Goal: Communication & Community: Answer question/provide support

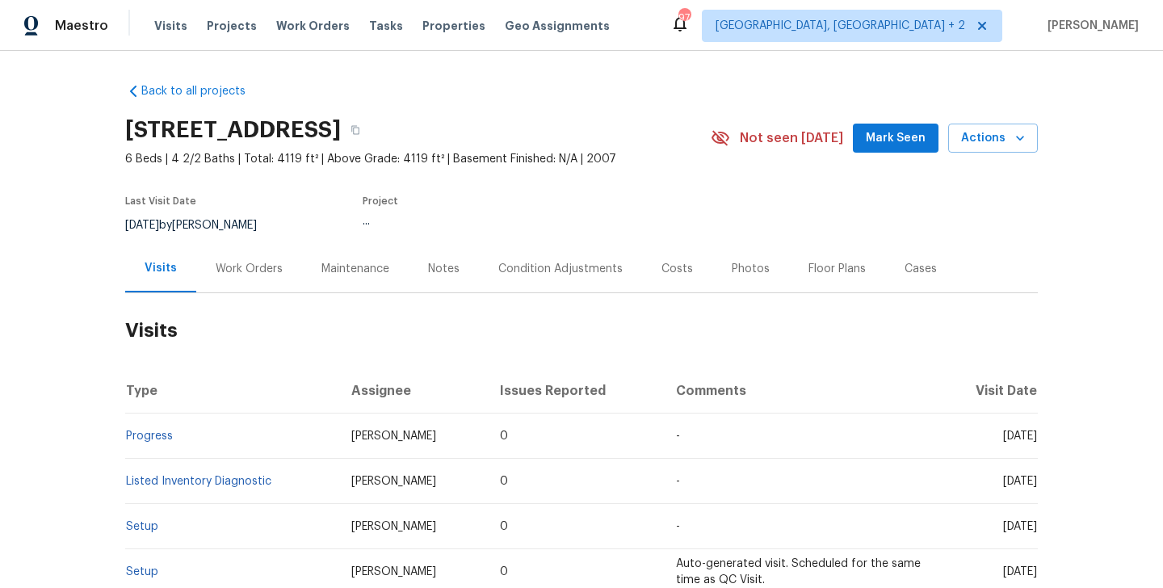
click at [242, 266] on div "Work Orders" at bounding box center [249, 269] width 67 height 16
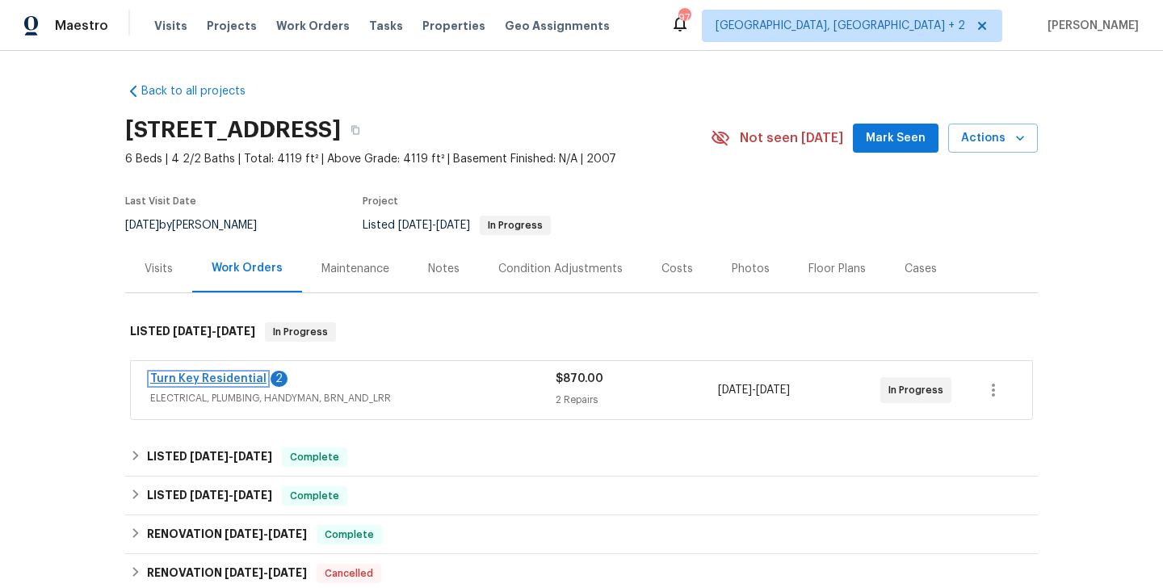
click at [241, 380] on link "Turn Key Residential" at bounding box center [208, 378] width 116 height 11
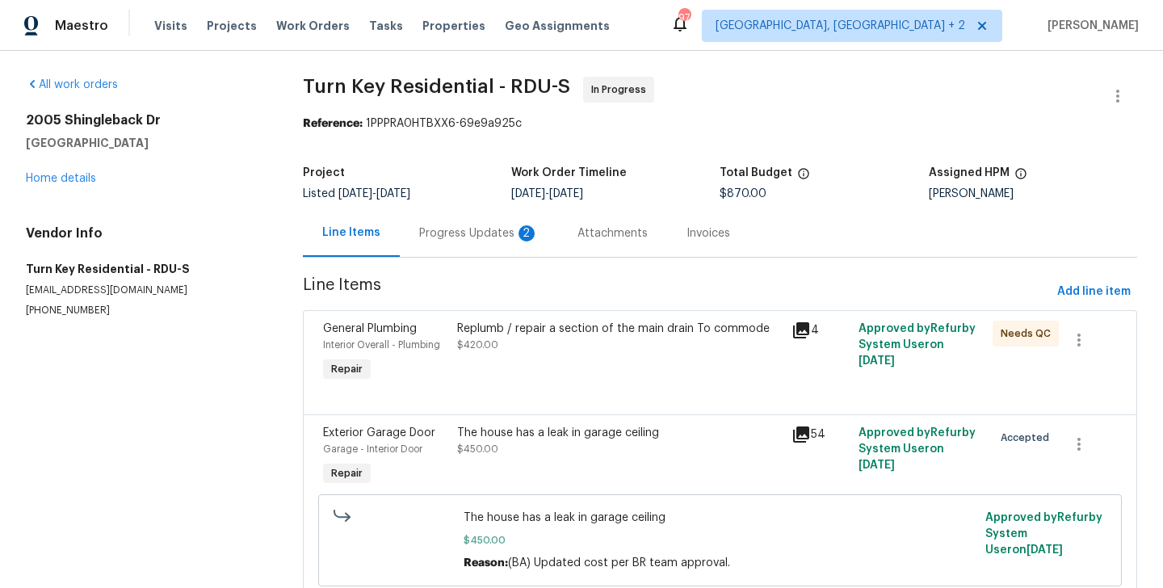
click at [427, 221] on div "Progress Updates 2" at bounding box center [479, 233] width 158 height 48
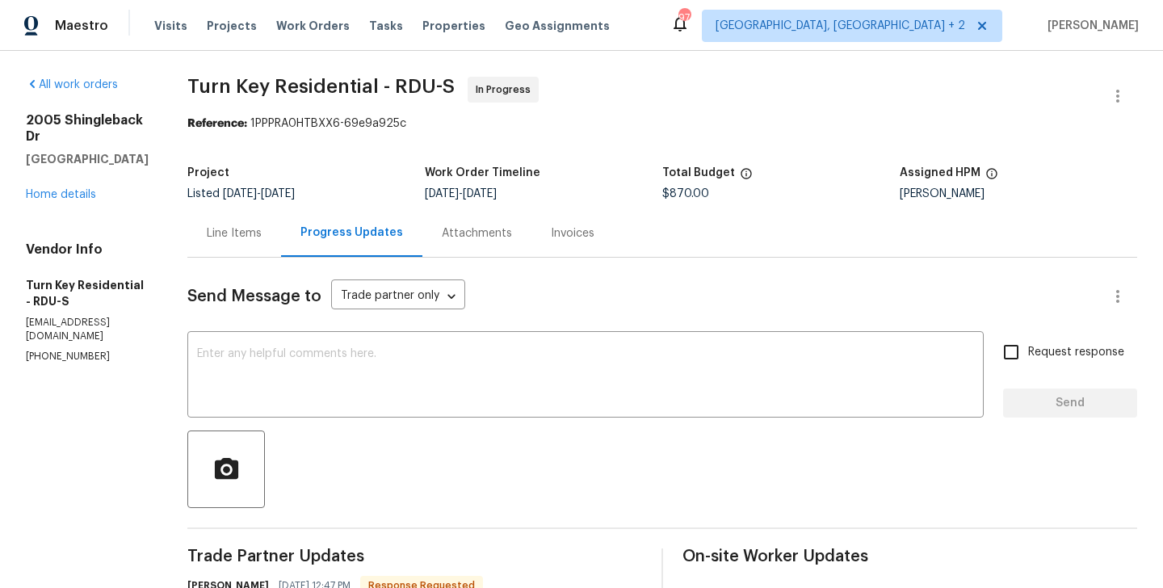
click at [262, 237] on div "Line Items" at bounding box center [234, 233] width 55 height 16
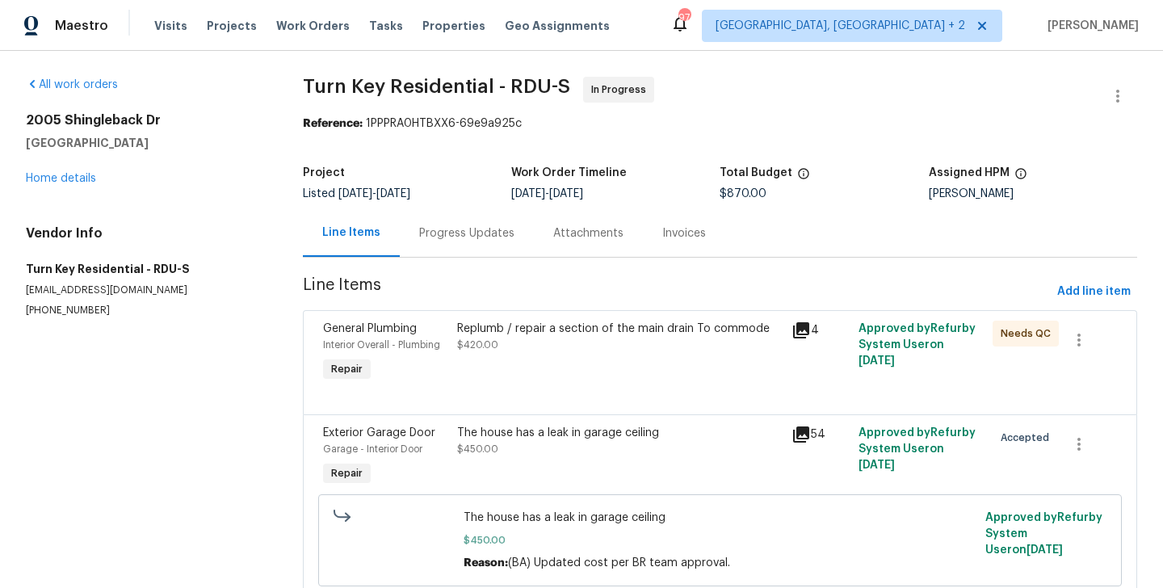
click at [464, 234] on div "Progress Updates" at bounding box center [466, 233] width 95 height 16
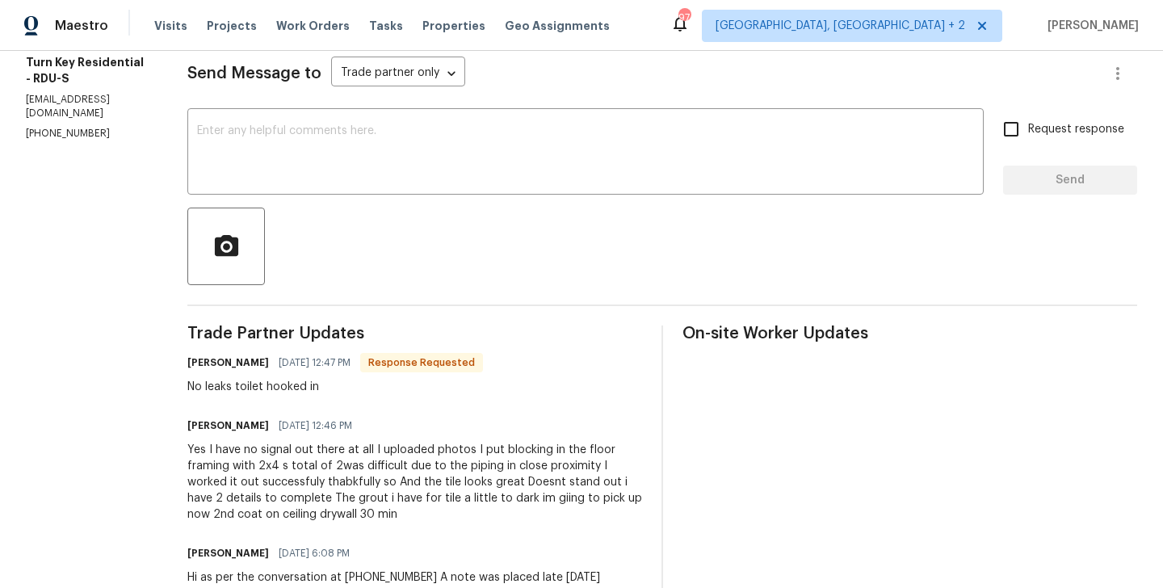
scroll to position [174, 0]
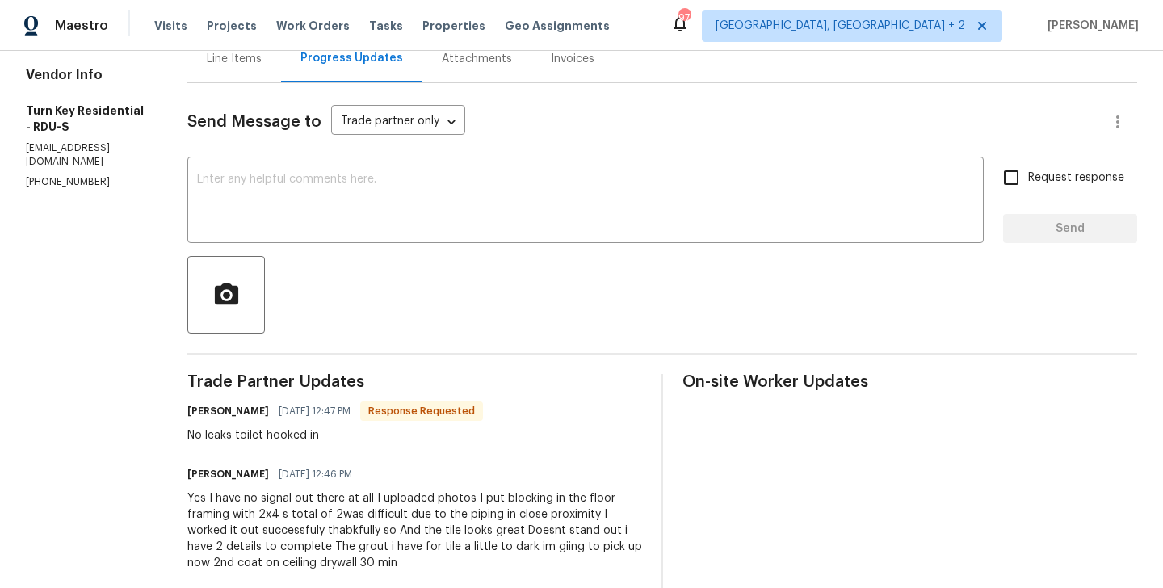
click at [242, 412] on h6 "[PERSON_NAME]" at bounding box center [228, 411] width 82 height 16
copy h6 "[PERSON_NAME]"
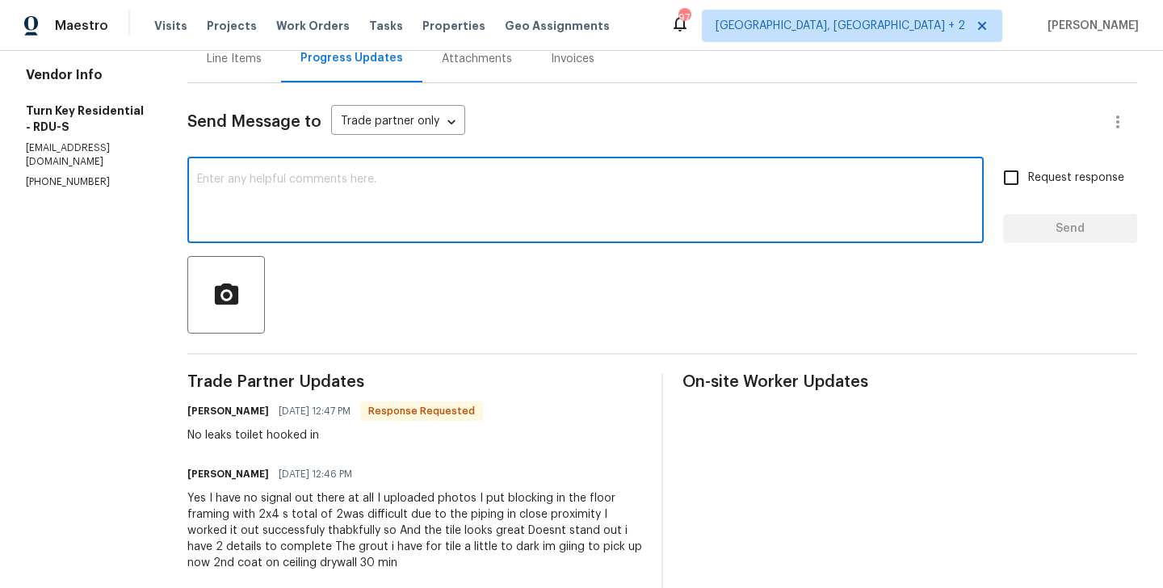
click at [339, 222] on textarea at bounding box center [585, 202] width 777 height 57
paste textarea "[PERSON_NAME]"
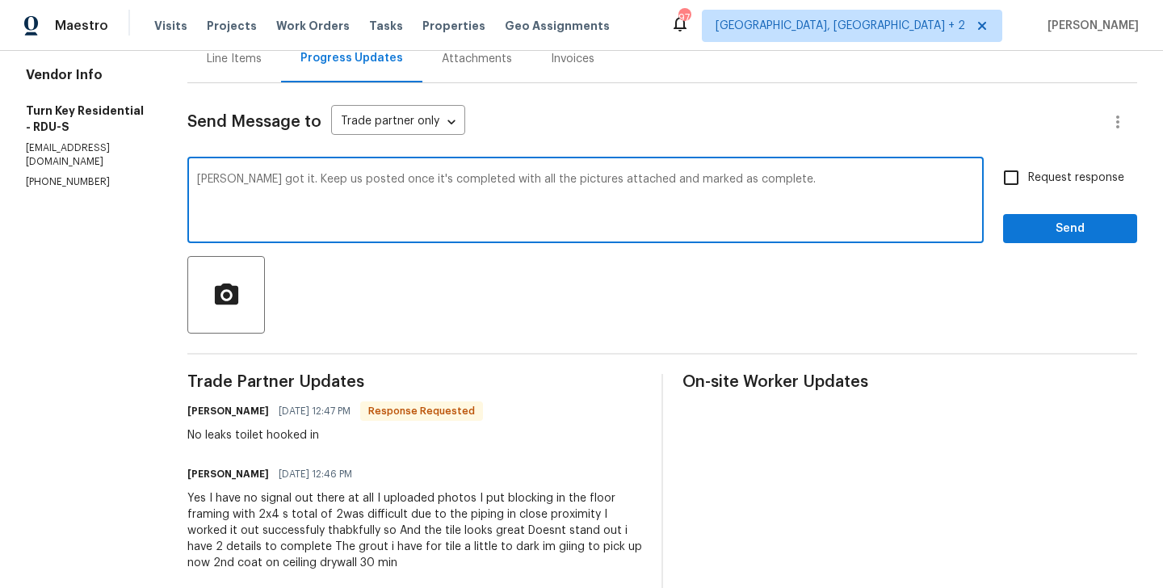
type textarea "[PERSON_NAME] got it. Keep us posted once it's completed with all the pictures …"
drag, startPoint x: 1070, startPoint y: 174, endPoint x: 1047, endPoint y: 210, distance: 42.6
click at [1070, 174] on span "Request response" at bounding box center [1076, 178] width 96 height 17
click at [1028, 174] on input "Request response" at bounding box center [1011, 178] width 34 height 34
checkbox input "true"
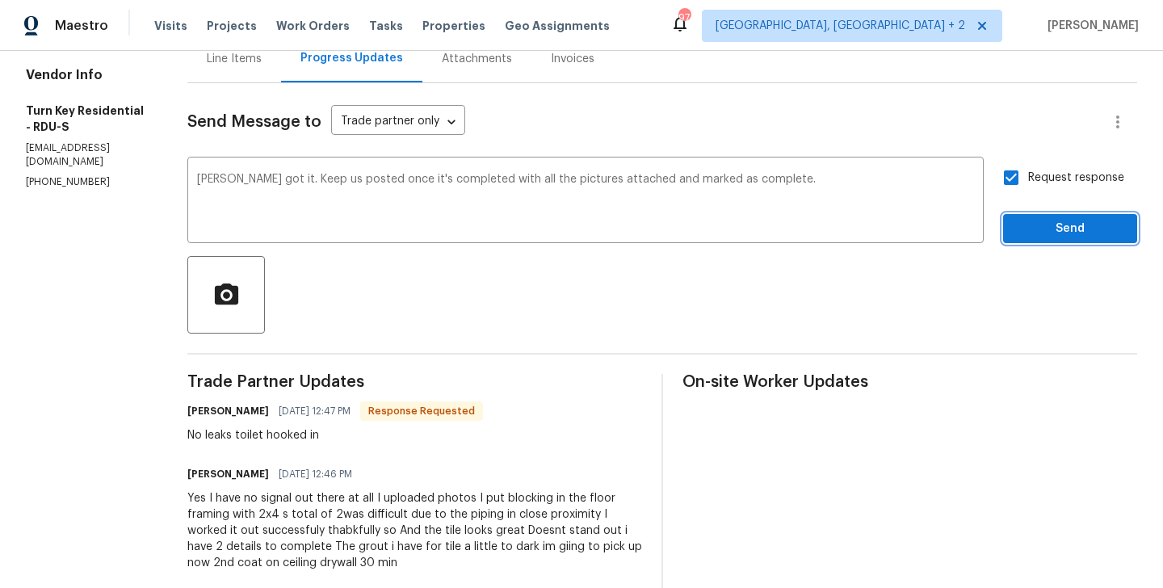
click at [1036, 221] on span "Send" at bounding box center [1070, 229] width 108 height 20
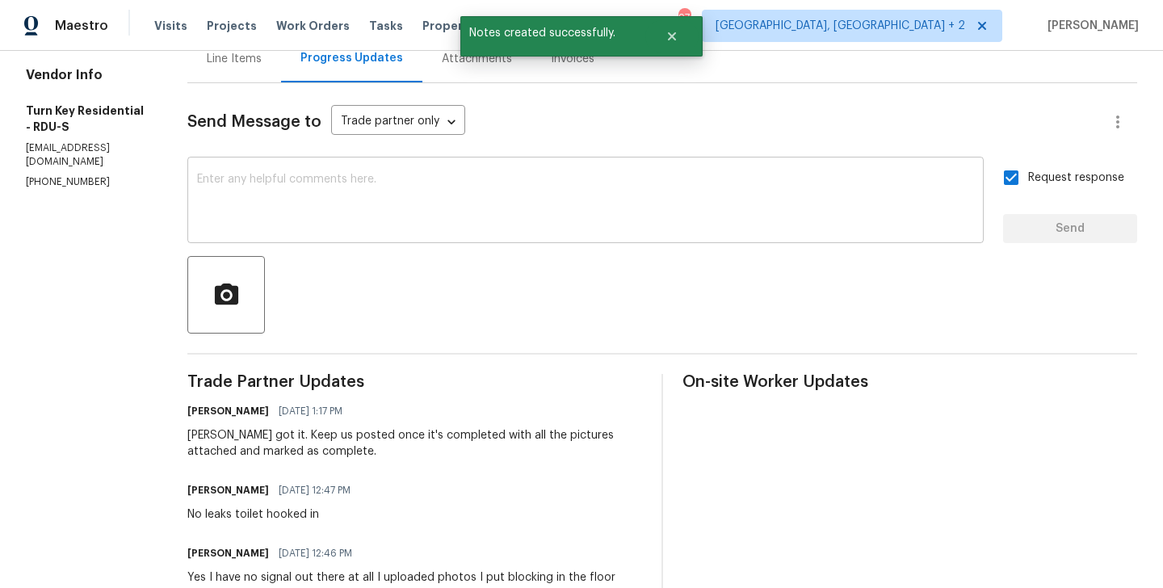
scroll to position [0, 0]
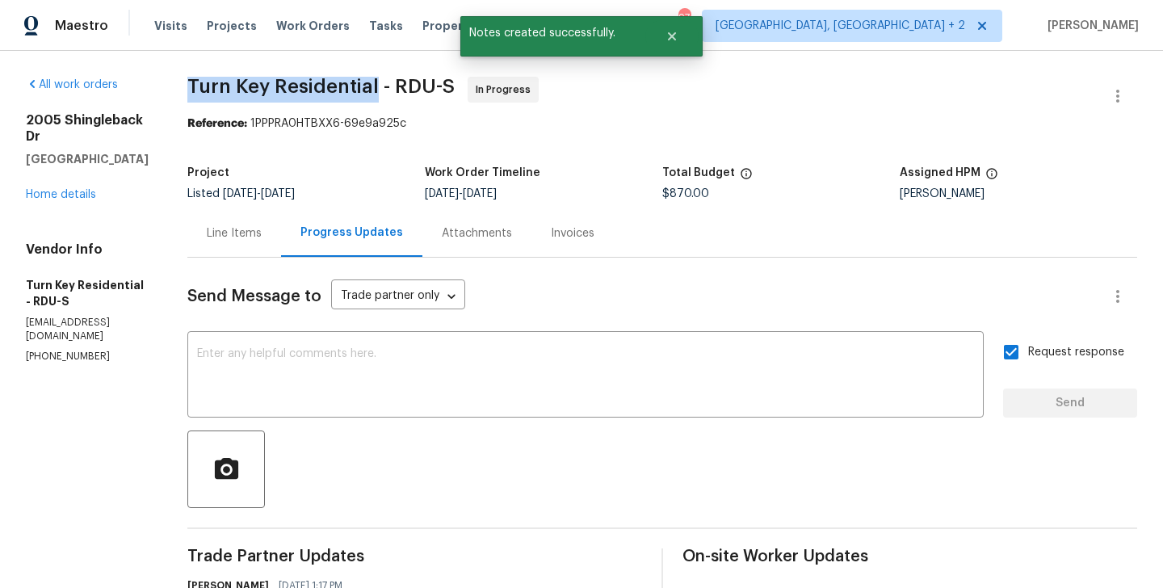
drag, startPoint x: 233, startPoint y: 90, endPoint x: 418, endPoint y: 90, distance: 185.8
click at [418, 90] on span "Turn Key Residential - RDU-S" at bounding box center [320, 86] width 267 height 19
copy span "Turn Key Residential"
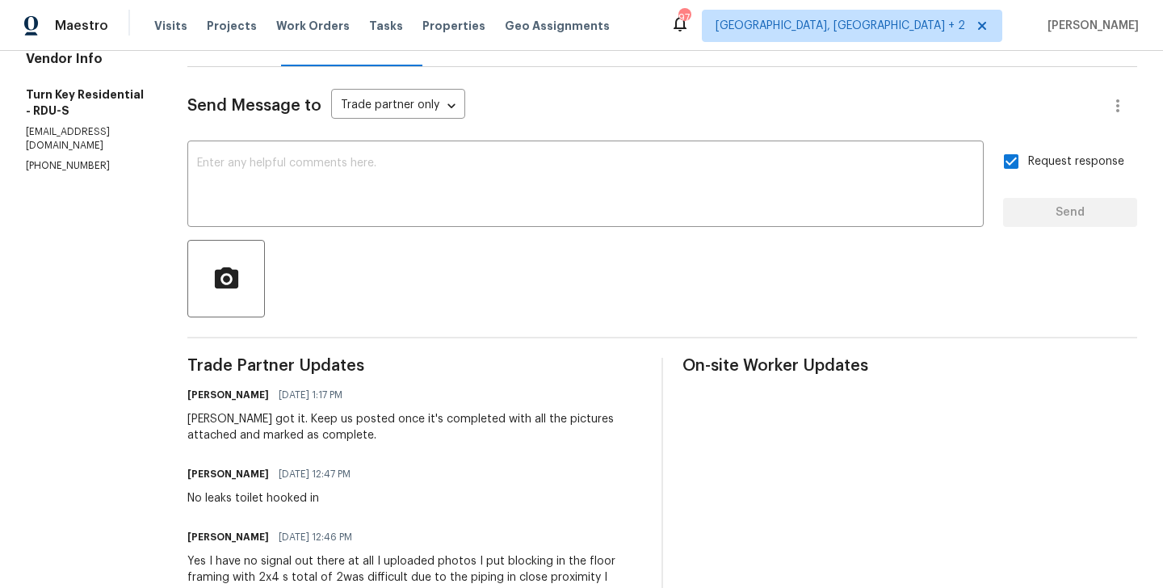
scroll to position [478, 0]
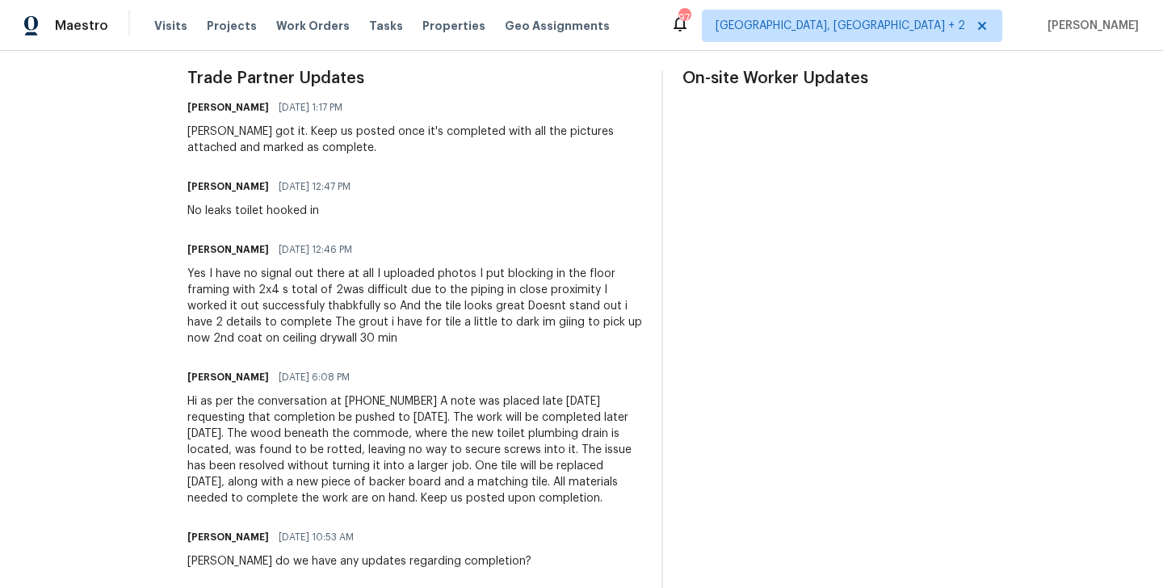
click at [384, 335] on div "Yes I have no signal out there at all I uploaded photos I put blocking in the f…" at bounding box center [414, 306] width 455 height 81
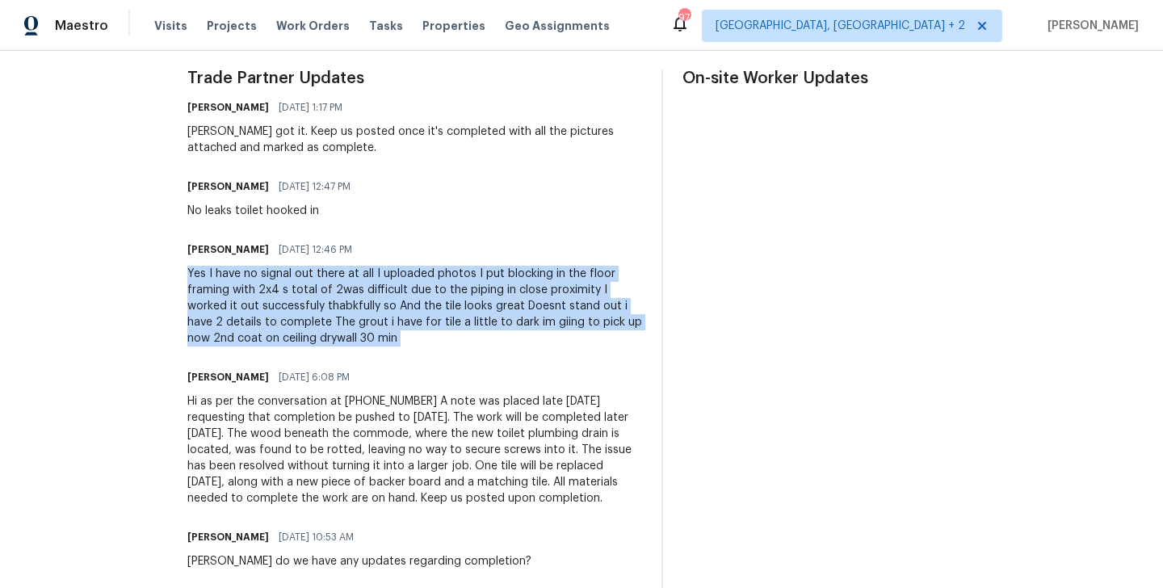
click at [384, 335] on div "Yes I have no signal out there at all I uploaded photos I put blocking in the f…" at bounding box center [414, 306] width 455 height 81
copy div "Yes I have no signal out there at all I uploaded photos I put blocking in the f…"
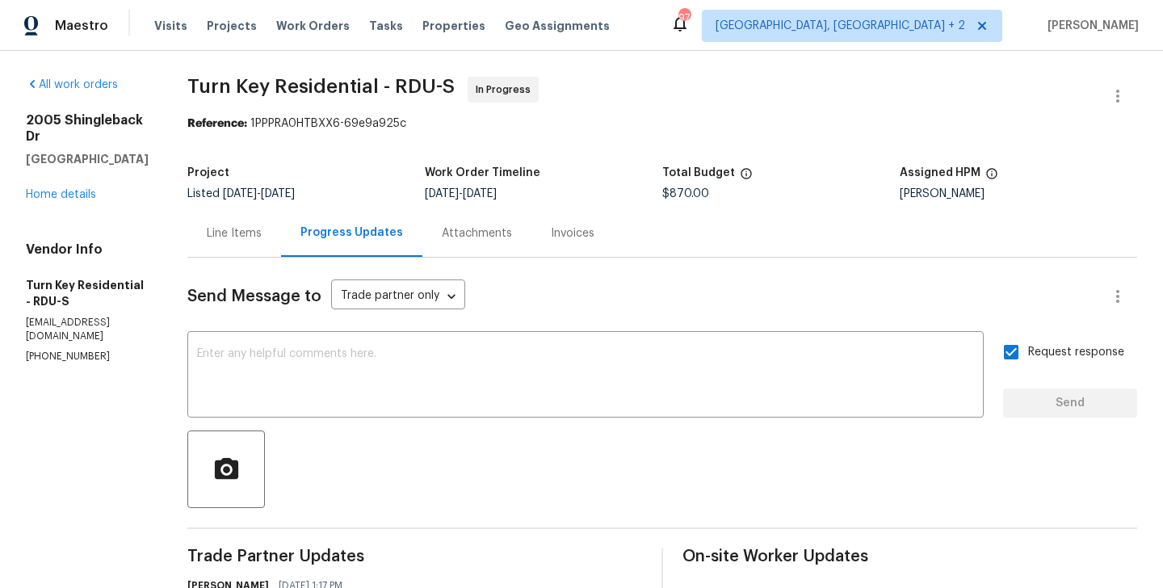
click at [72, 171] on div "[STREET_ADDRESS] Home details" at bounding box center [87, 157] width 123 height 90
click at [71, 189] on link "Home details" at bounding box center [61, 194] width 70 height 11
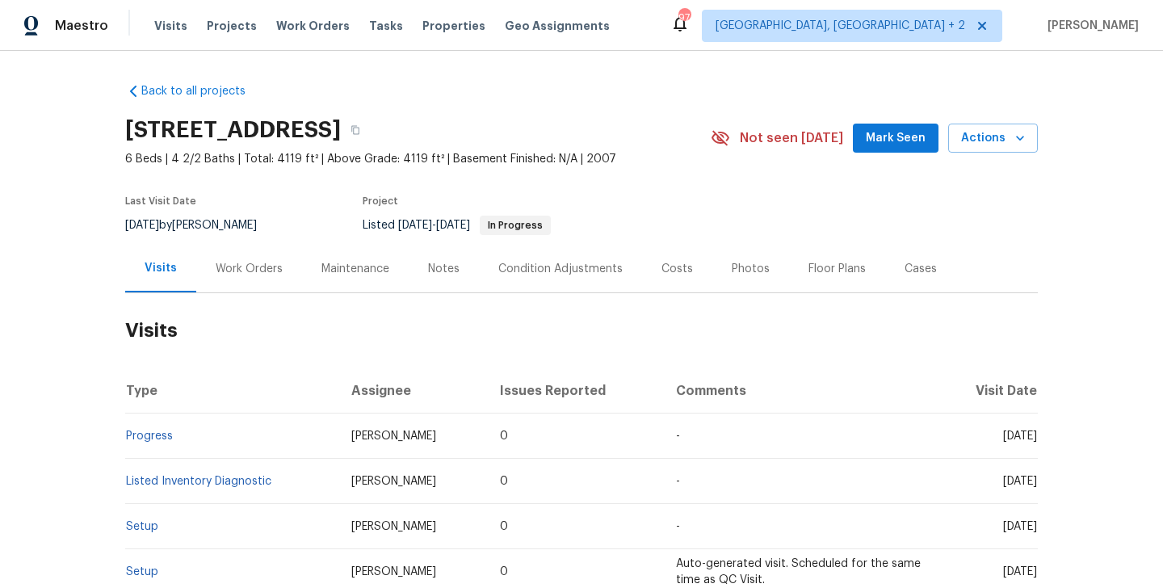
click at [271, 281] on div "Work Orders" at bounding box center [249, 269] width 106 height 48
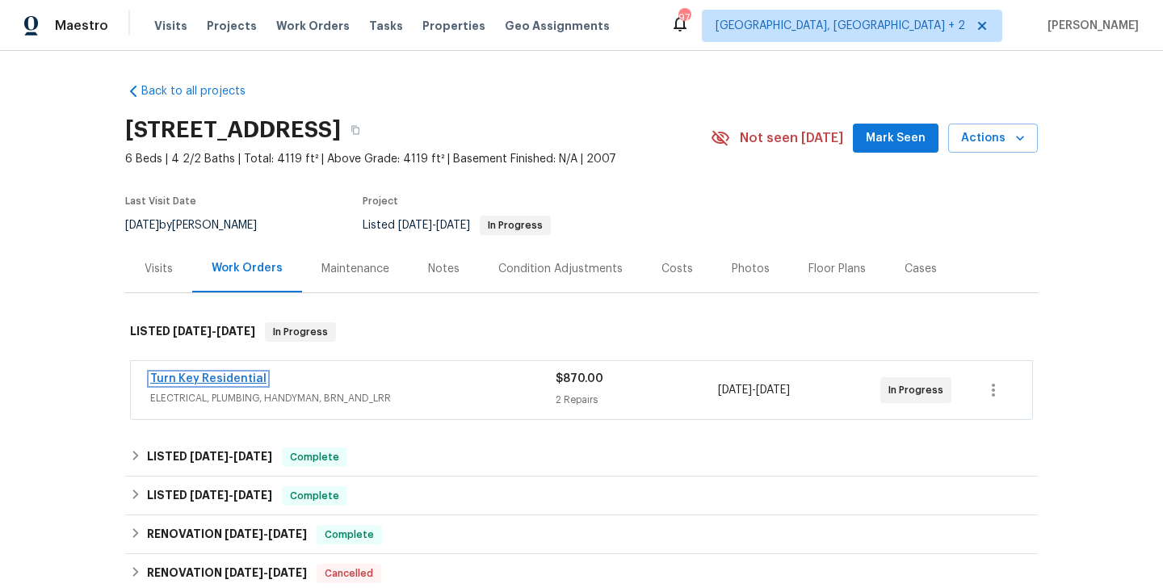
click at [242, 378] on link "Turn Key Residential" at bounding box center [208, 378] width 116 height 11
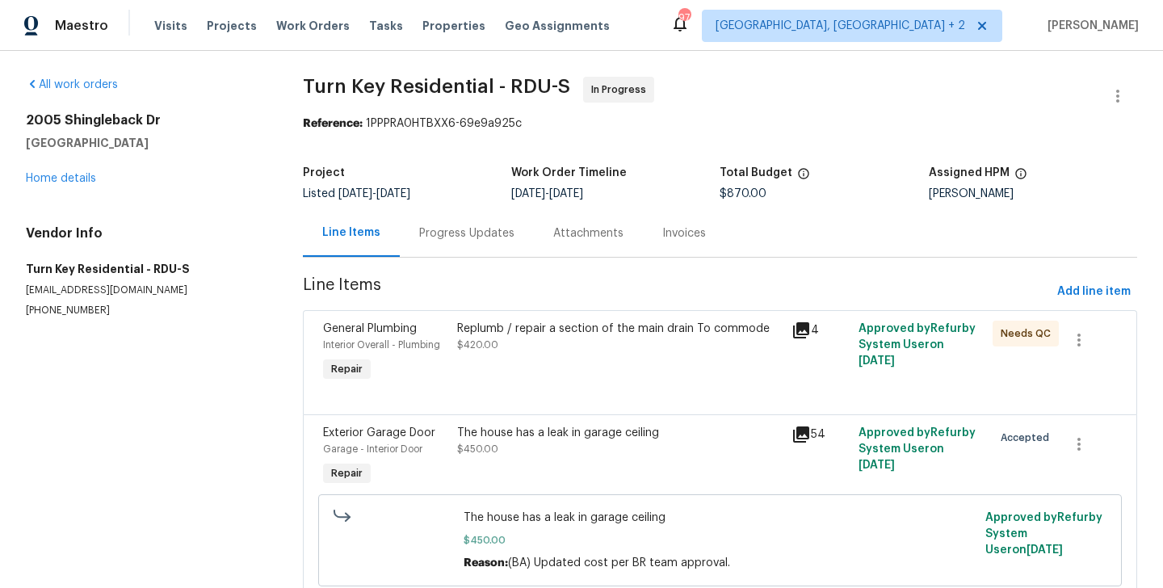
click at [433, 242] on div "Progress Updates" at bounding box center [467, 233] width 134 height 48
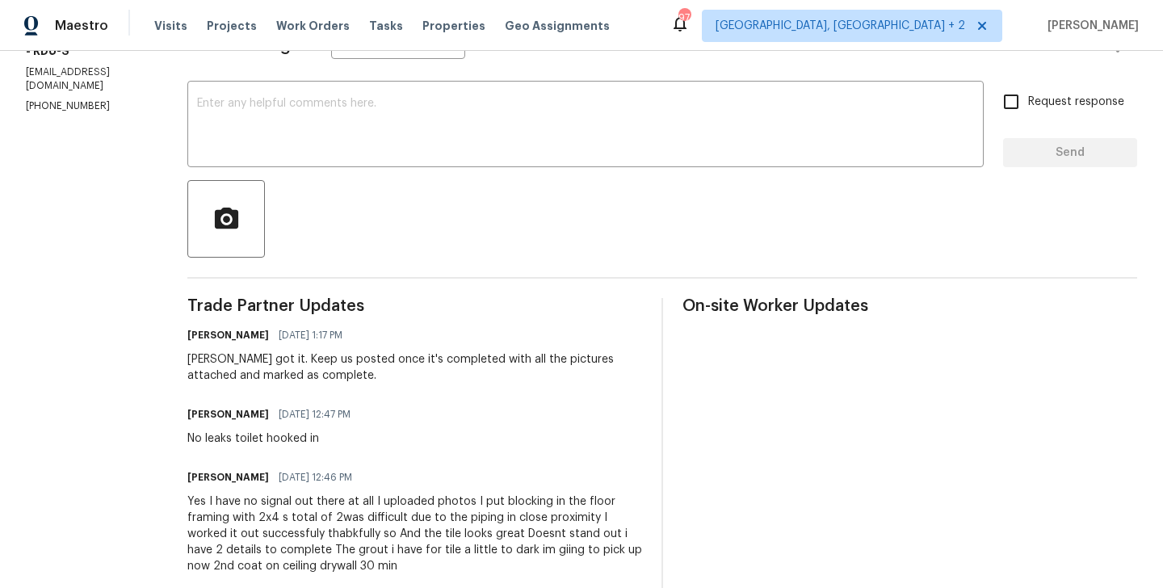
scroll to position [250, 0]
click at [436, 327] on div "Blessida Angeline M 10/01/2025 1:17 PM" at bounding box center [414, 336] width 455 height 23
